Goal: Information Seeking & Learning: Understand process/instructions

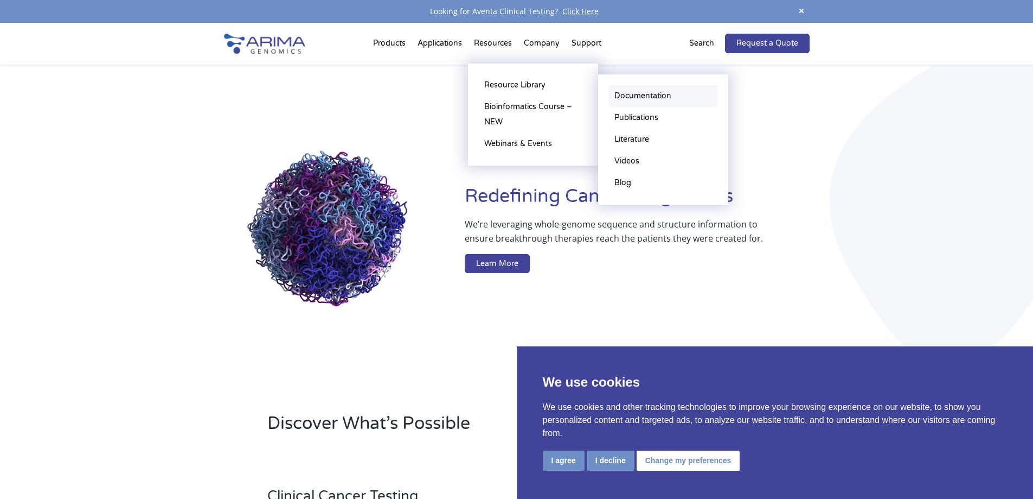
click at [646, 93] on link "Documentation" at bounding box center [663, 96] width 108 height 22
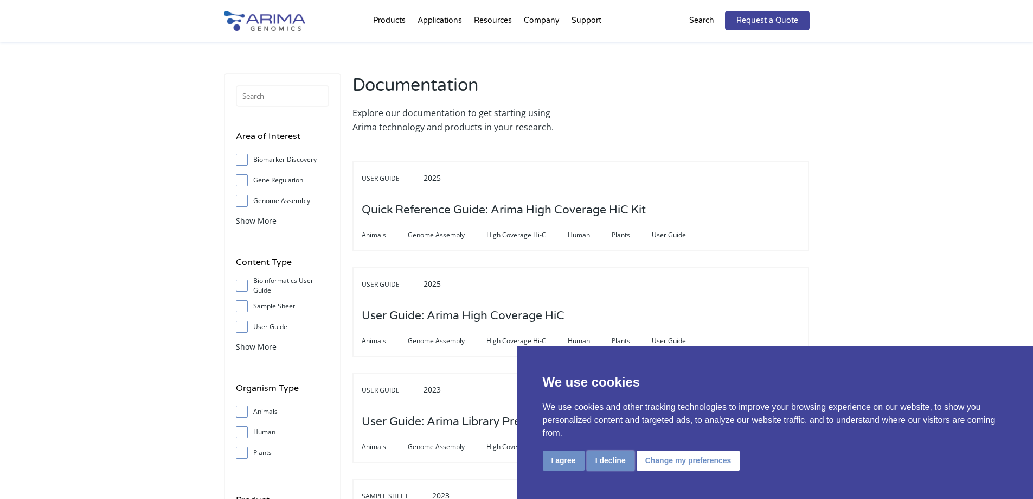
click at [600, 460] on button "I decline" at bounding box center [611, 460] width 48 height 20
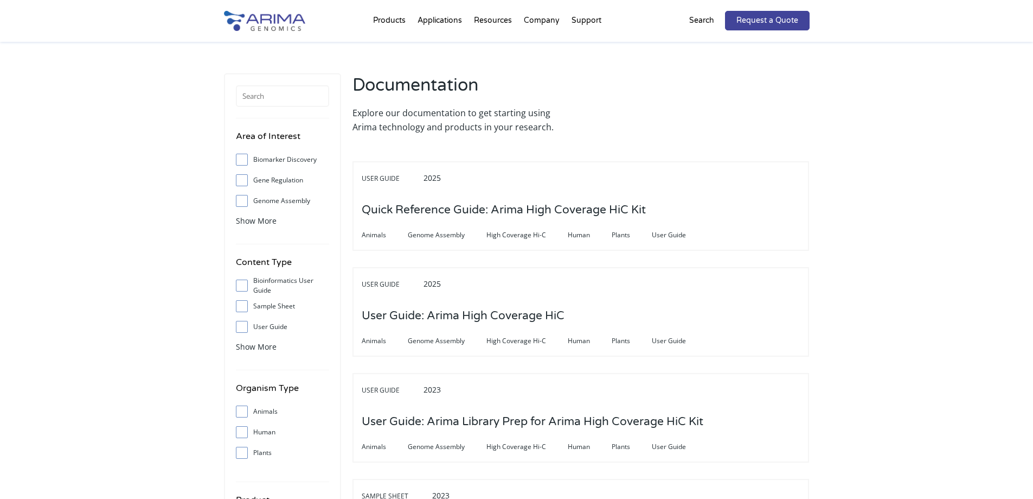
click at [240, 330] on input "User Guide" at bounding box center [241, 326] width 7 height 7
checkbox input "true"
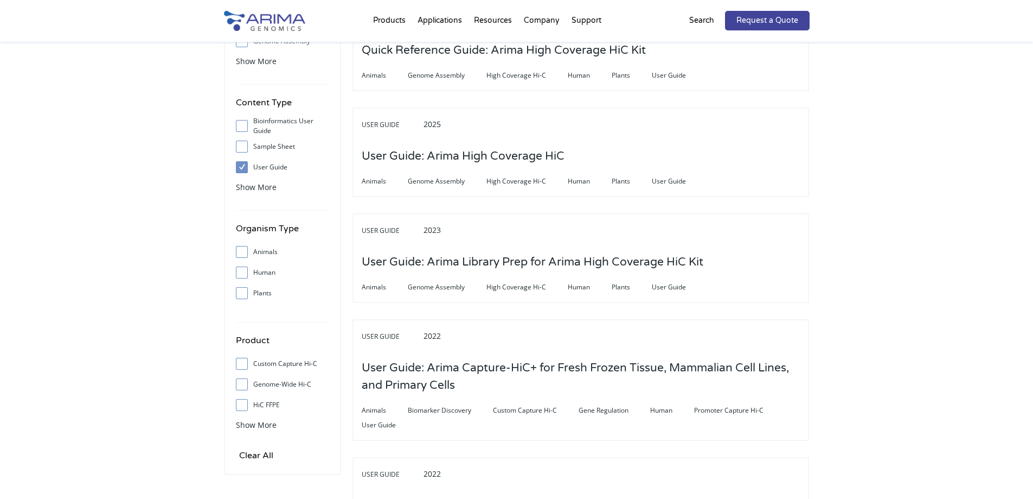
scroll to position [174, 0]
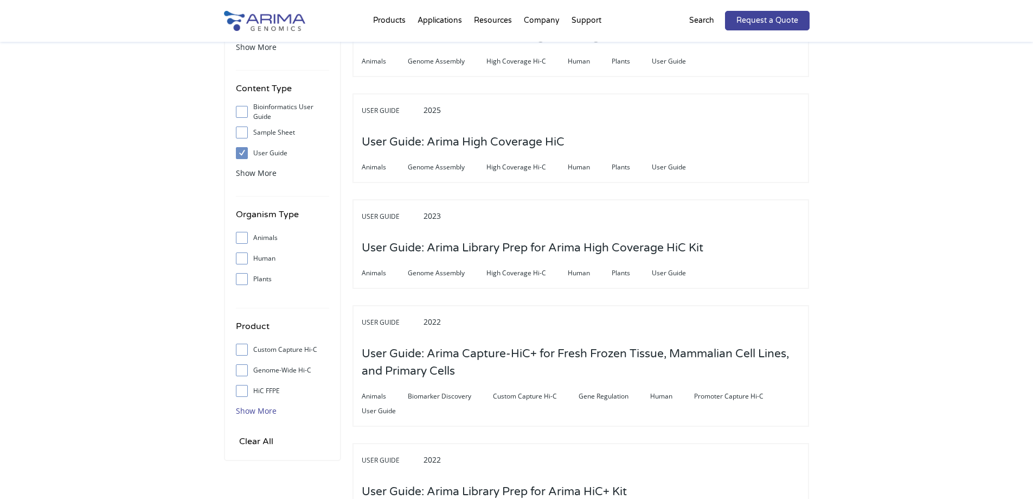
click at [261, 406] on span "Show More" at bounding box center [256, 410] width 41 height 10
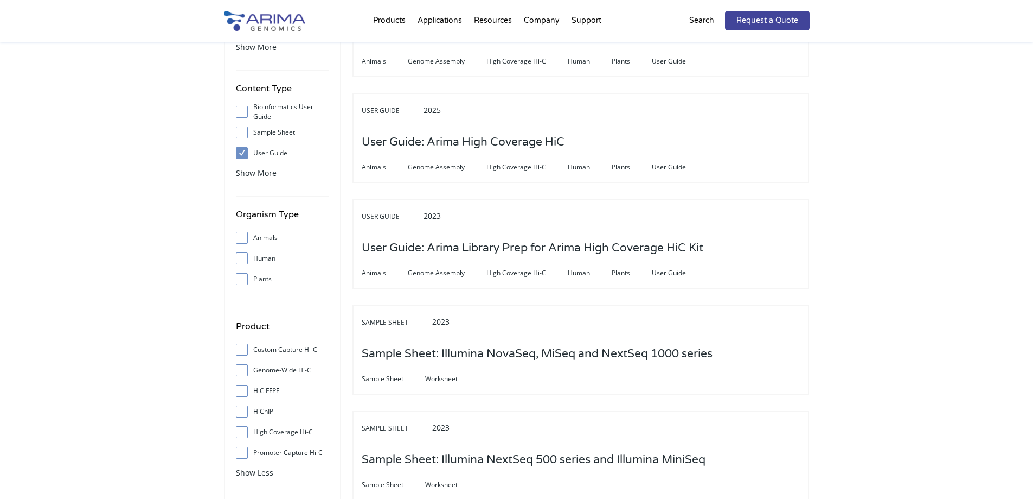
click at [244, 433] on input "High Coverage Hi-C" at bounding box center [241, 431] width 7 height 7
checkbox input "true"
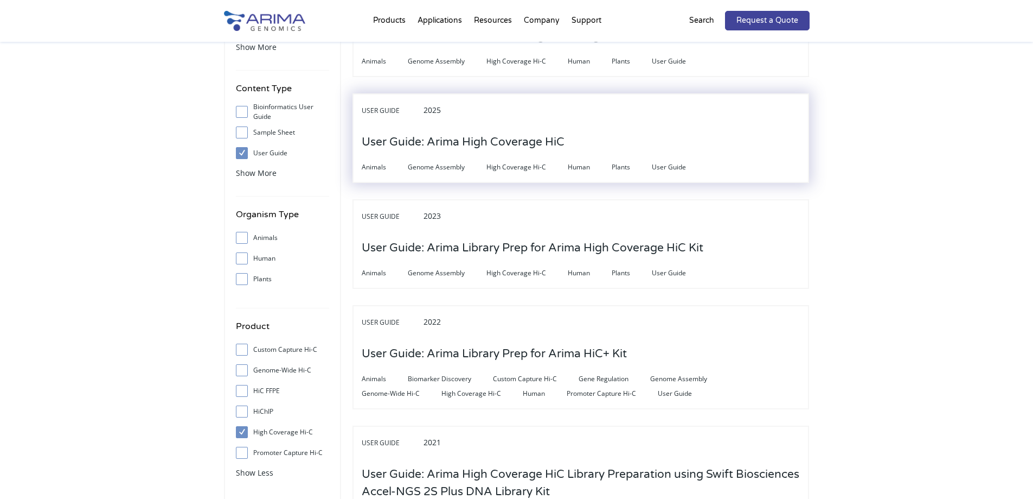
click at [509, 136] on h3 "User Guide: Arima High Coverage HiC" at bounding box center [463, 142] width 203 height 34
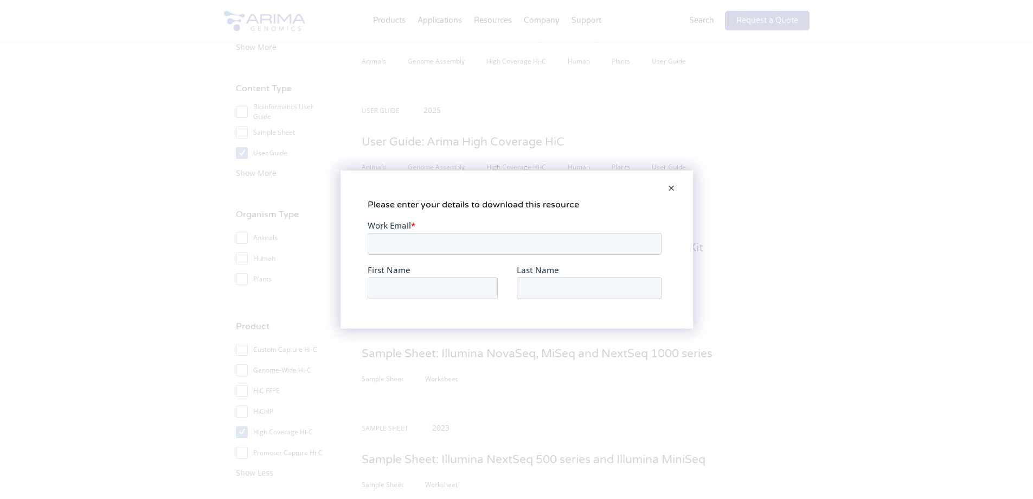
scroll to position [0, 0]
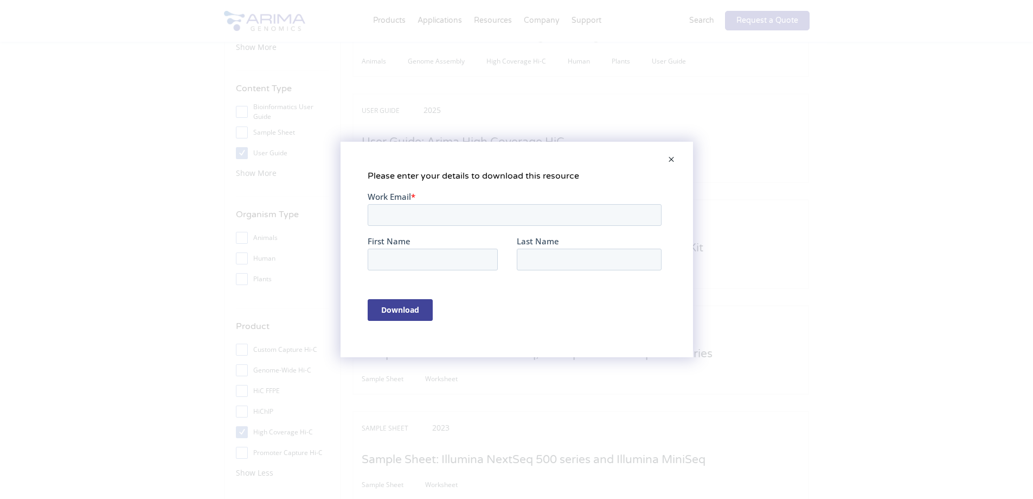
click at [672, 157] on span at bounding box center [672, 160] width 22 height 26
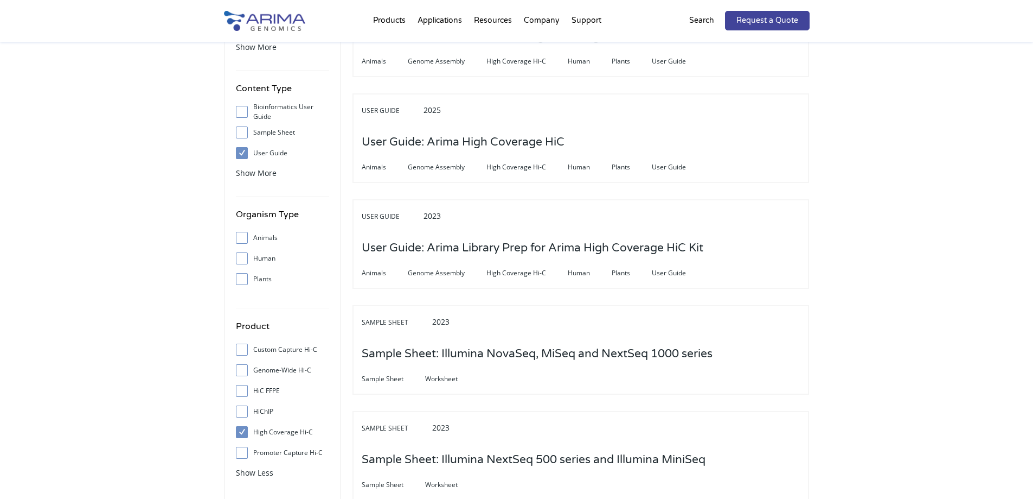
scroll to position [172, 0]
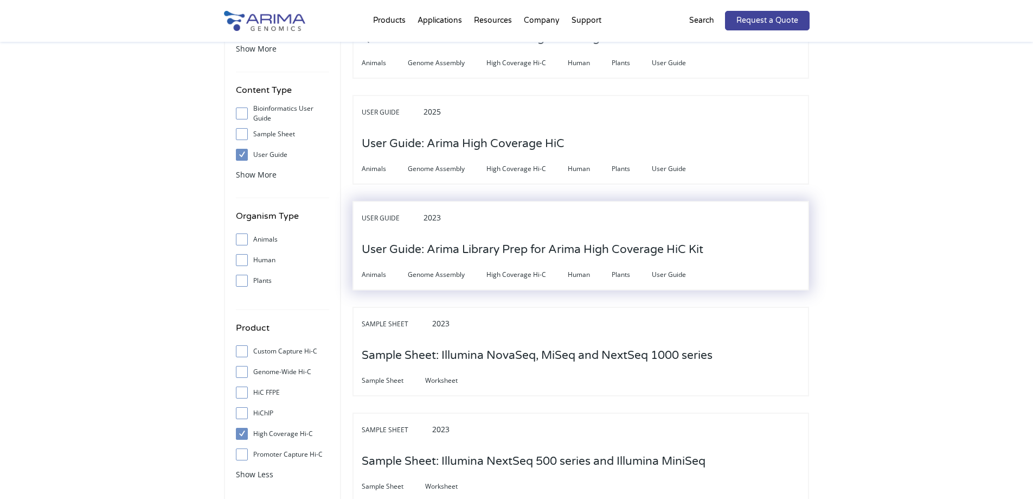
click at [629, 248] on h3 "User Guide: Arima Library Prep for Arima High Coverage HiC Kit" at bounding box center [533, 250] width 342 height 34
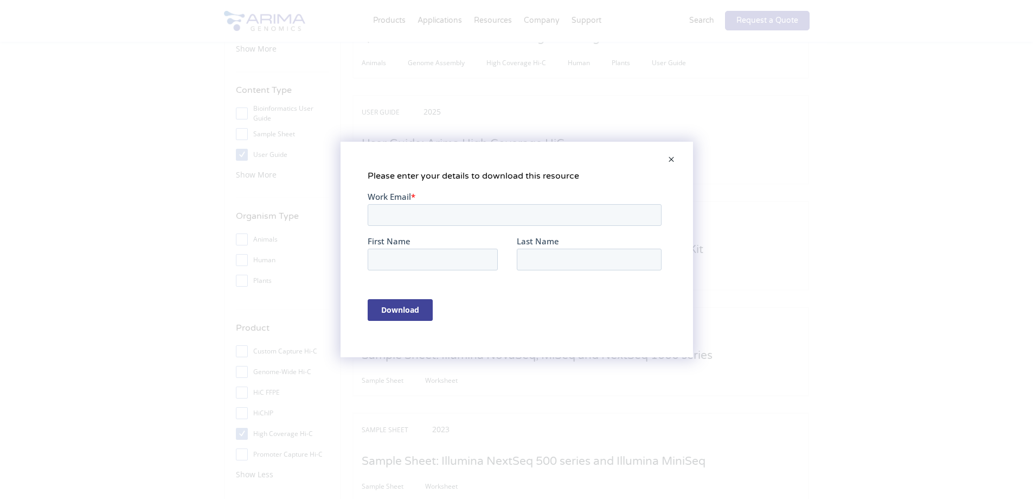
scroll to position [0, 0]
click at [671, 162] on span at bounding box center [672, 160] width 22 height 26
